Goal: Information Seeking & Learning: Check status

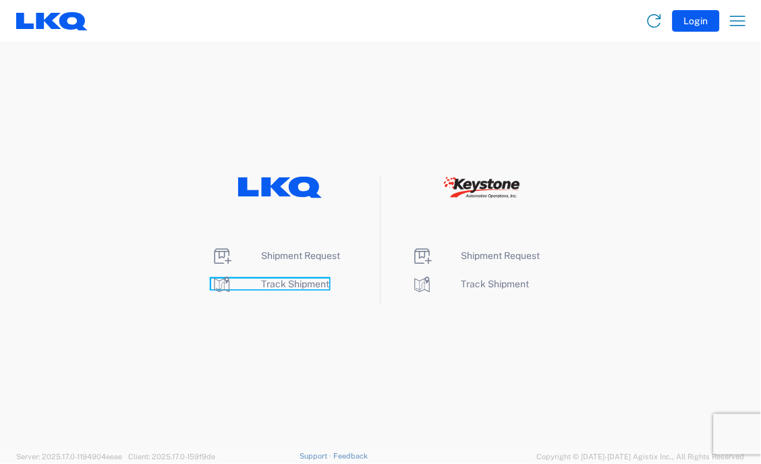
click at [275, 281] on span "Track Shipment" at bounding box center [295, 284] width 68 height 11
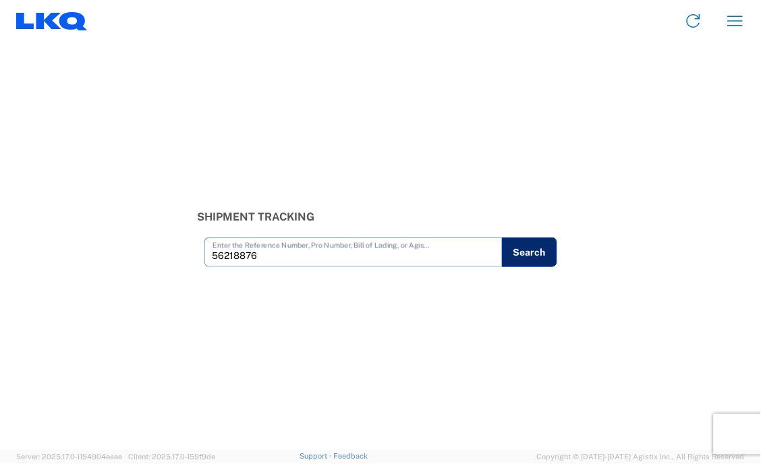
type input "56218876"
click at [535, 252] on button "Search" at bounding box center [529, 252] width 55 height 30
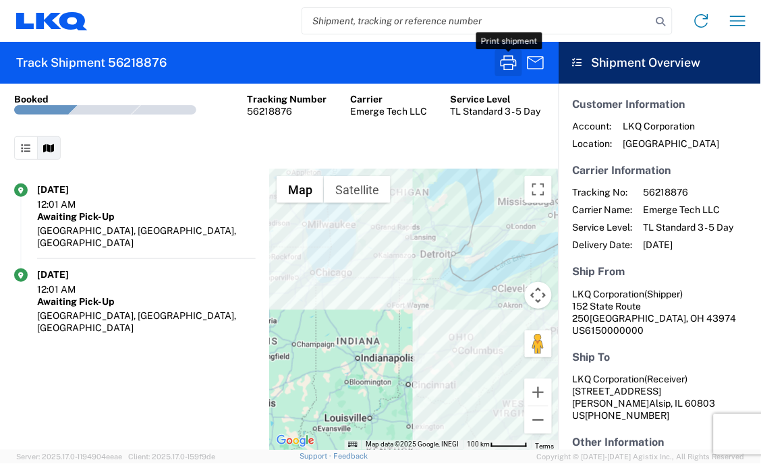
click at [507, 56] on icon "button" at bounding box center [509, 63] width 22 height 22
